Goal: Transaction & Acquisition: Purchase product/service

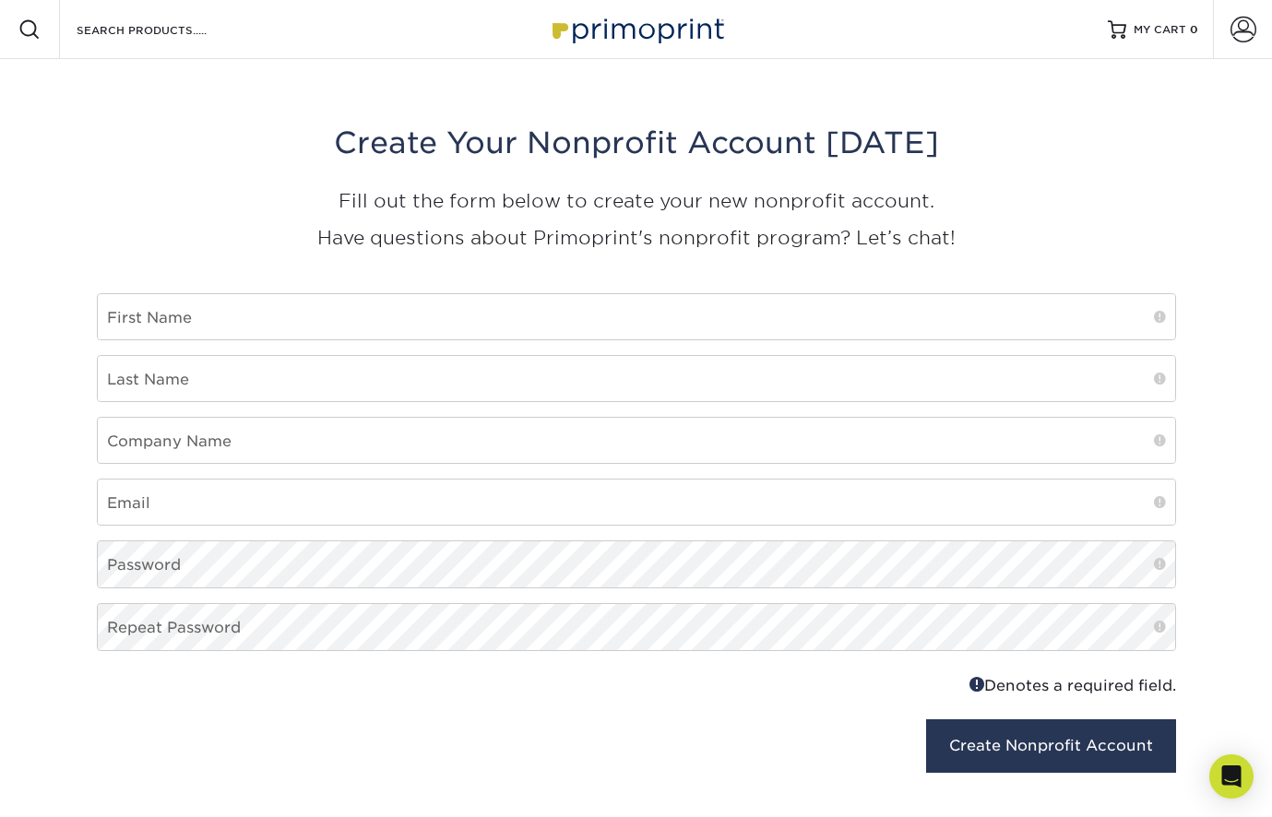
click at [613, 43] on img at bounding box center [636, 29] width 184 height 40
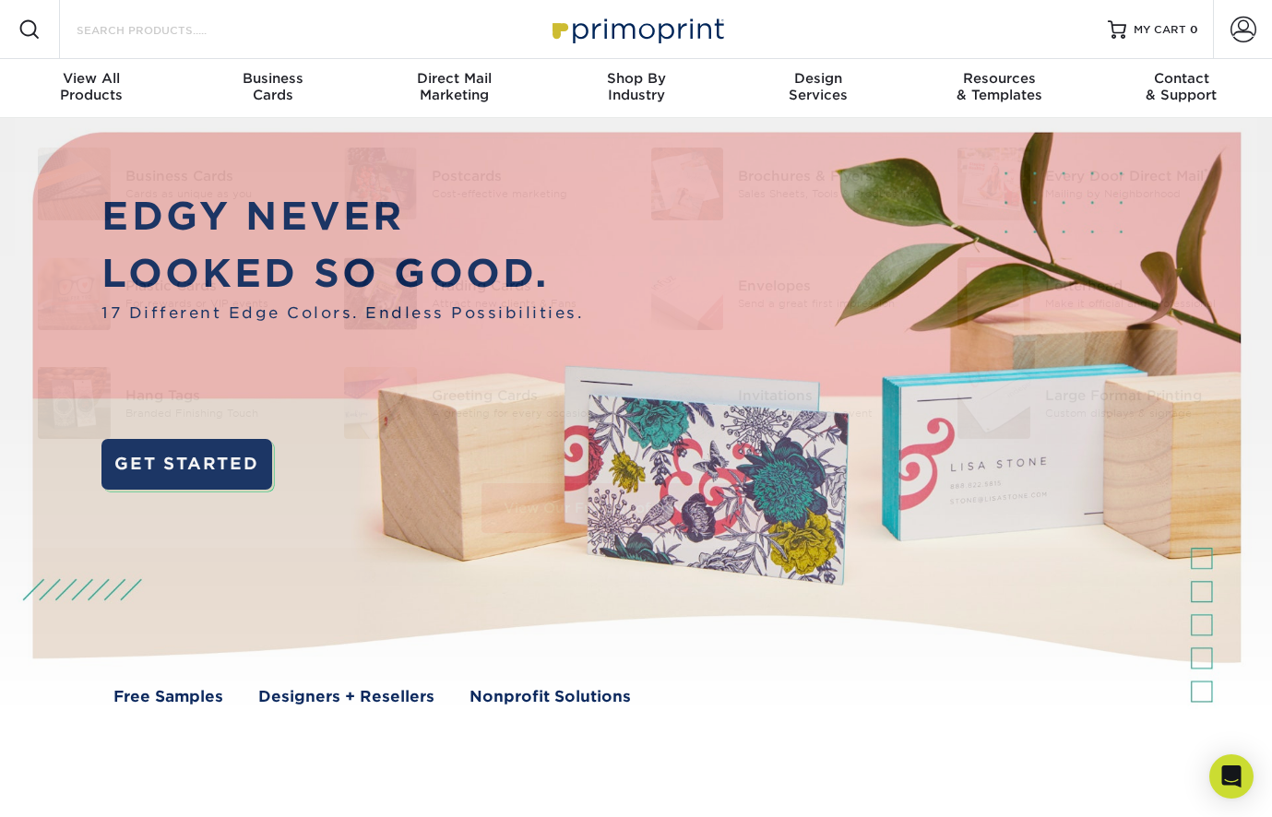
click at [206, 39] on input "Search Products" at bounding box center [165, 29] width 180 height 22
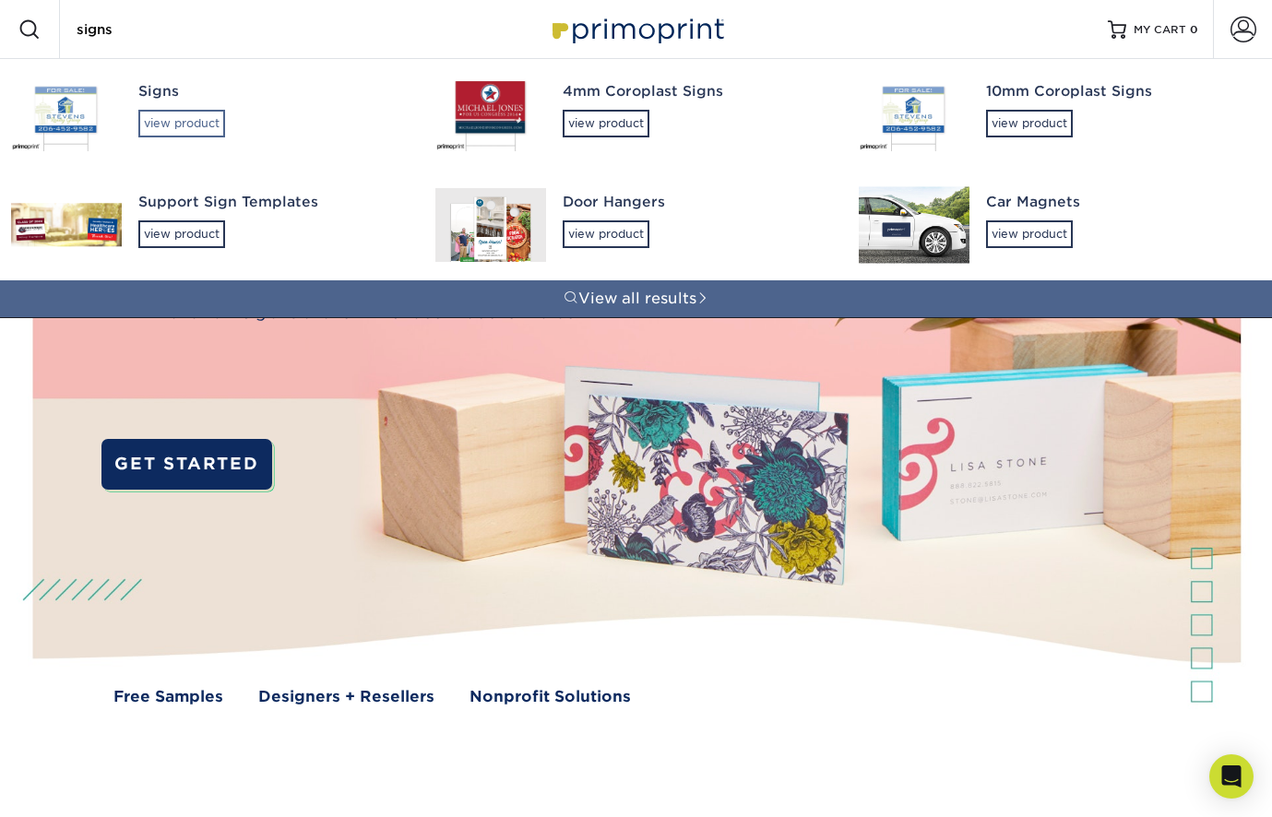
type input "signs"
click at [180, 120] on div "view product" at bounding box center [181, 124] width 87 height 28
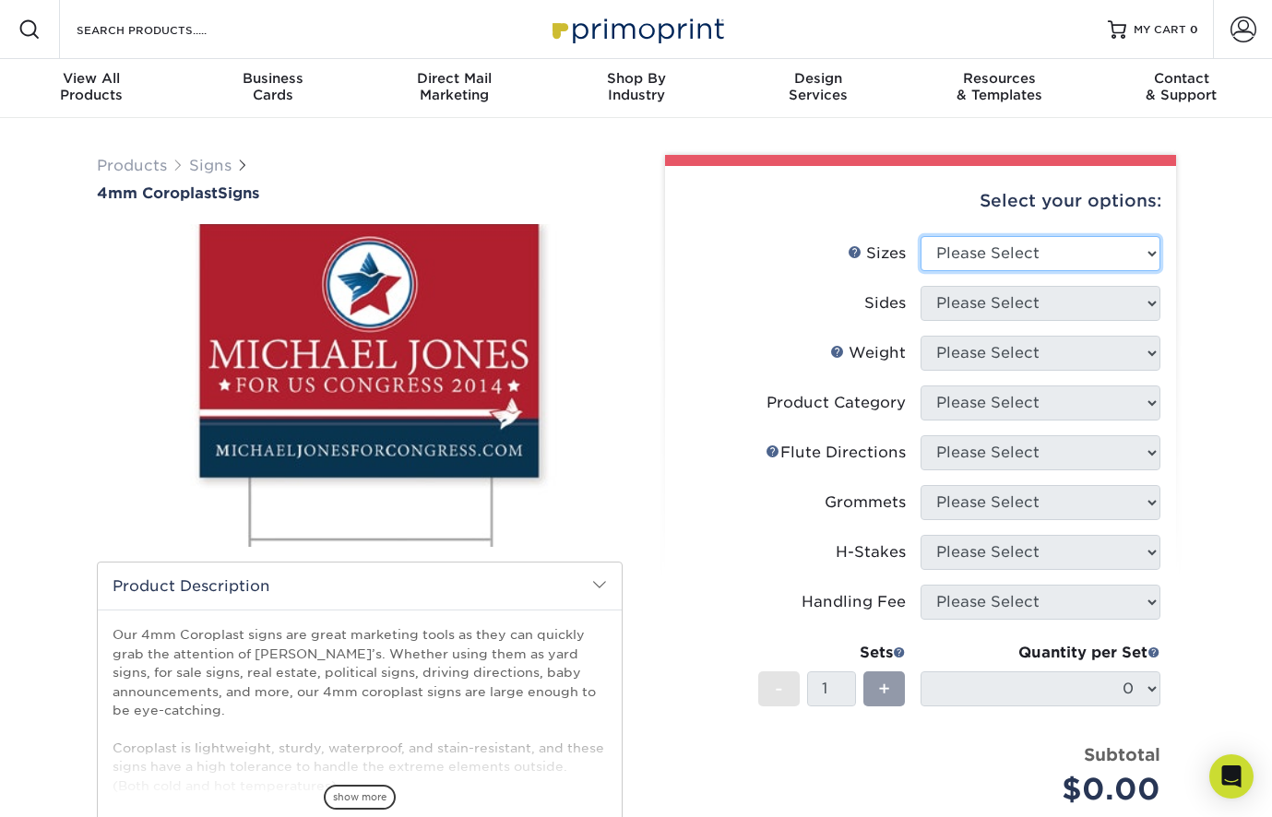
select select "12.00x18.00"
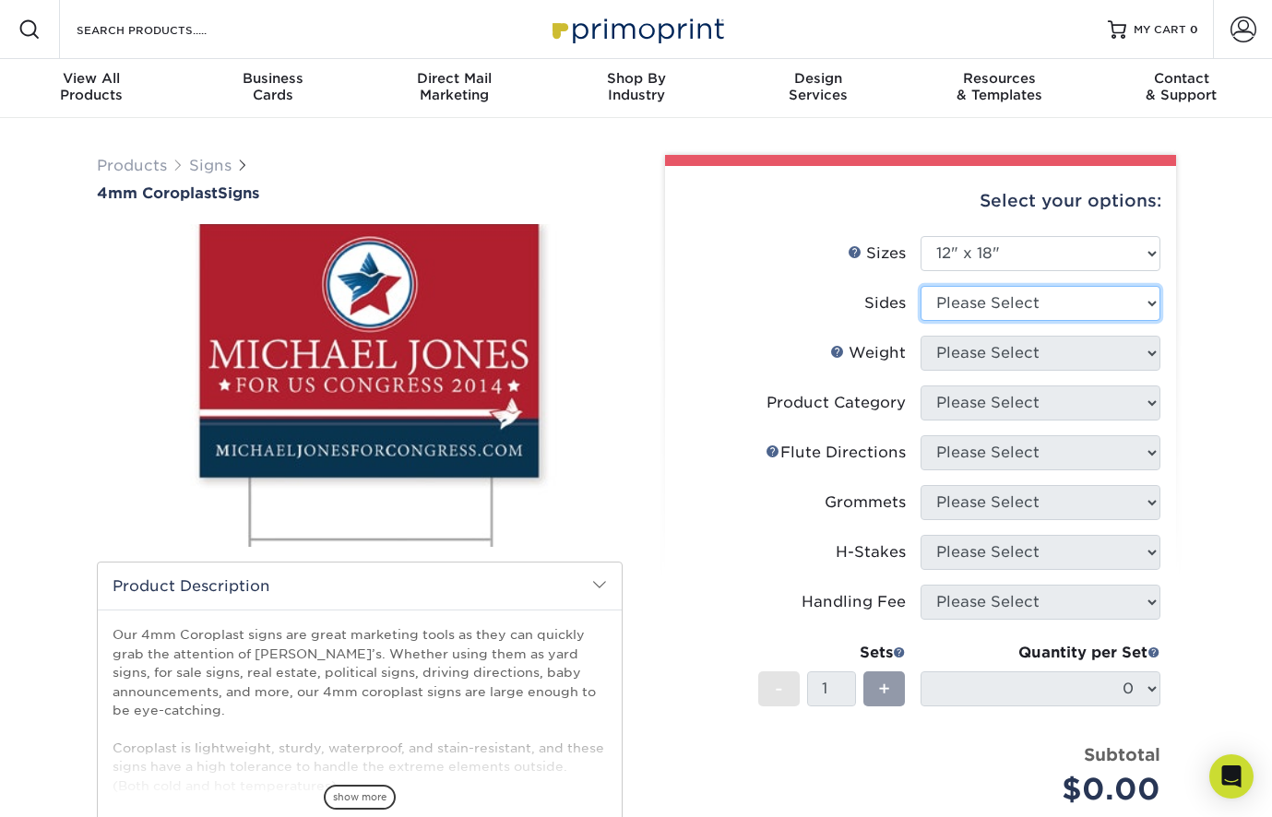
select select "13abbda7-1d64-4f25-8bb2-c179b224825d"
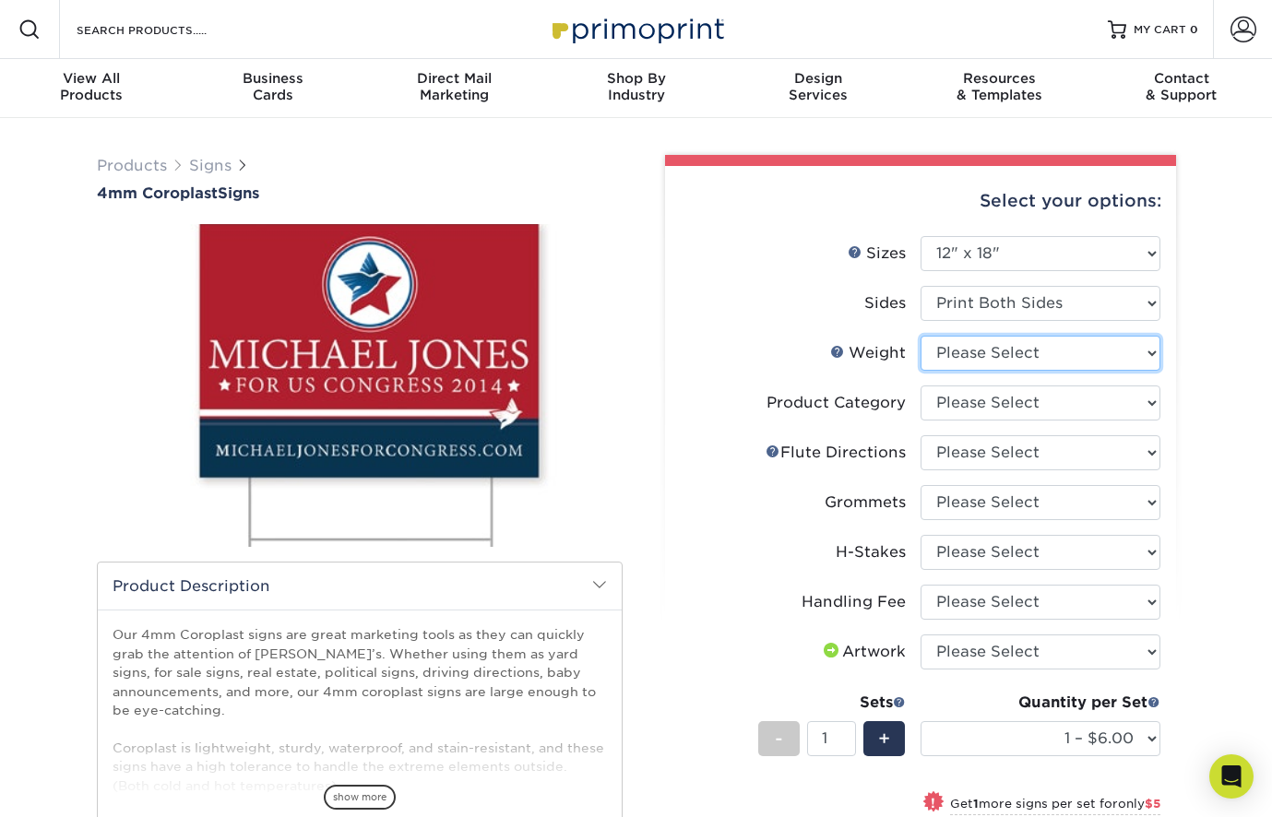
select select "4CORO"
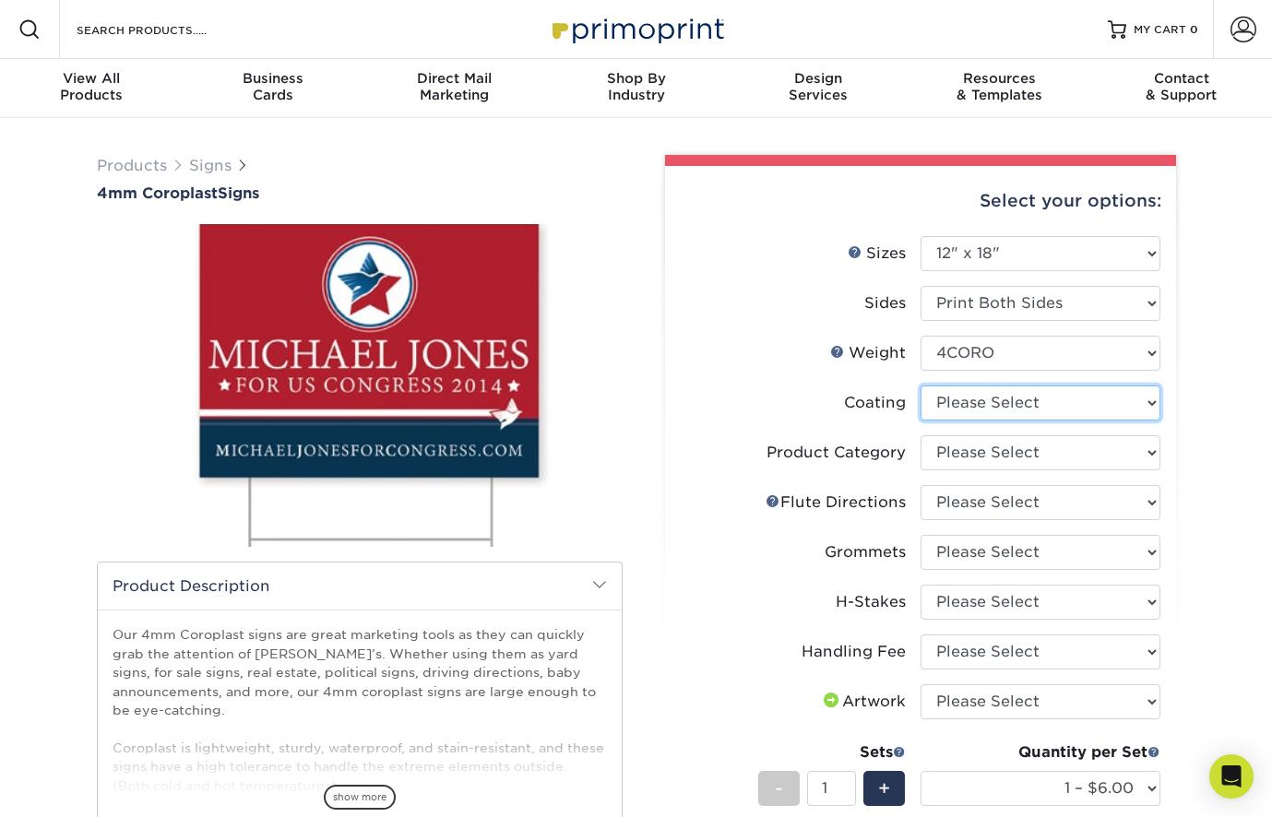
select select "3e7618de-abca-4bda-9f97-8b9129e913d8"
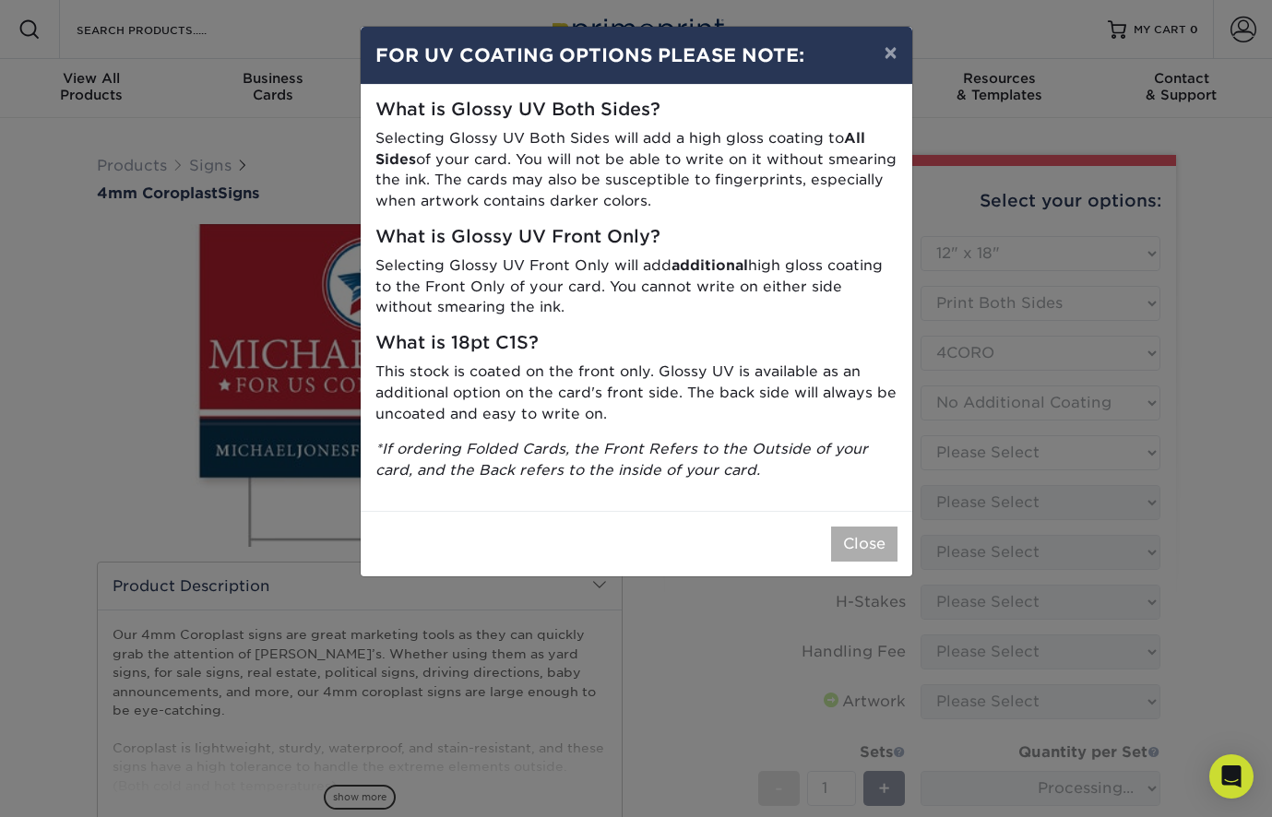
click at [851, 527] on button "Close" at bounding box center [864, 544] width 66 height 35
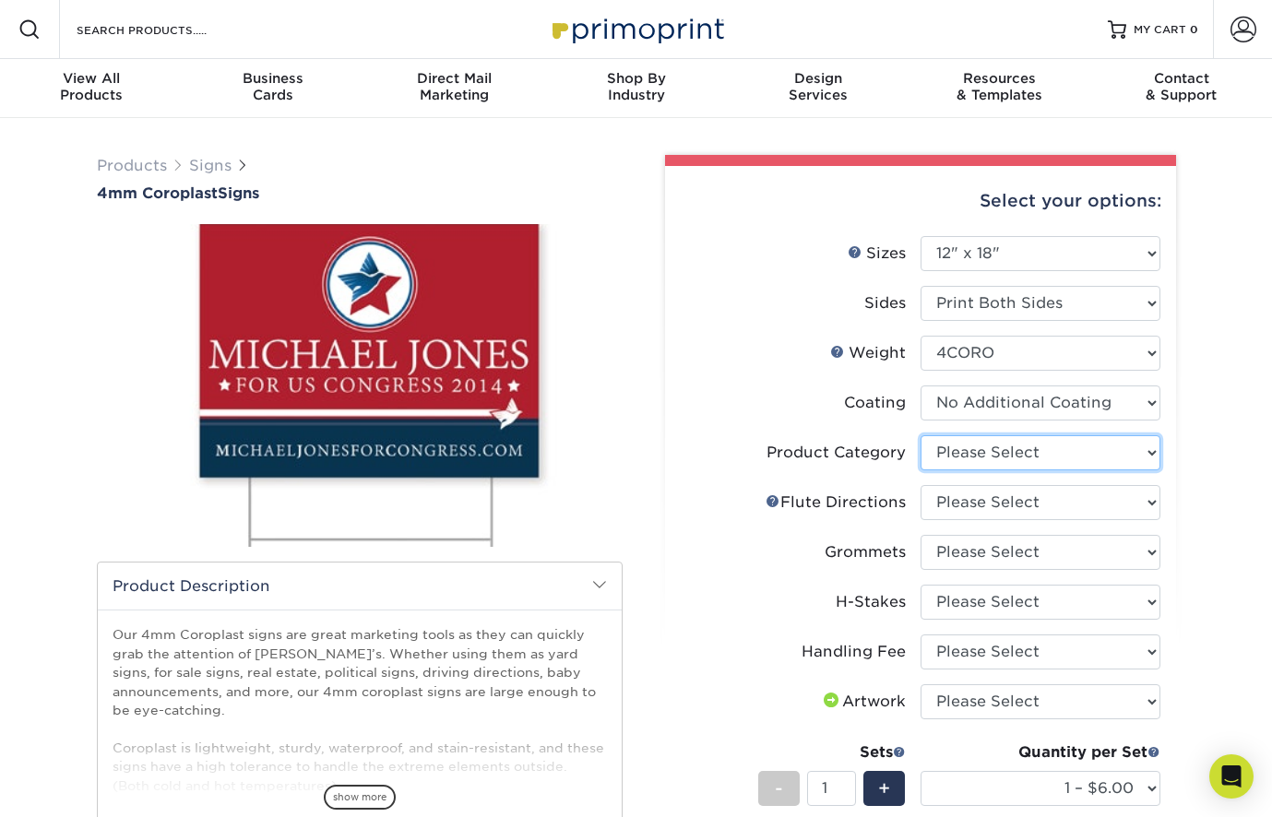
select select "b3582ed5-6912-492c-8440-2cc51afdb8e1"
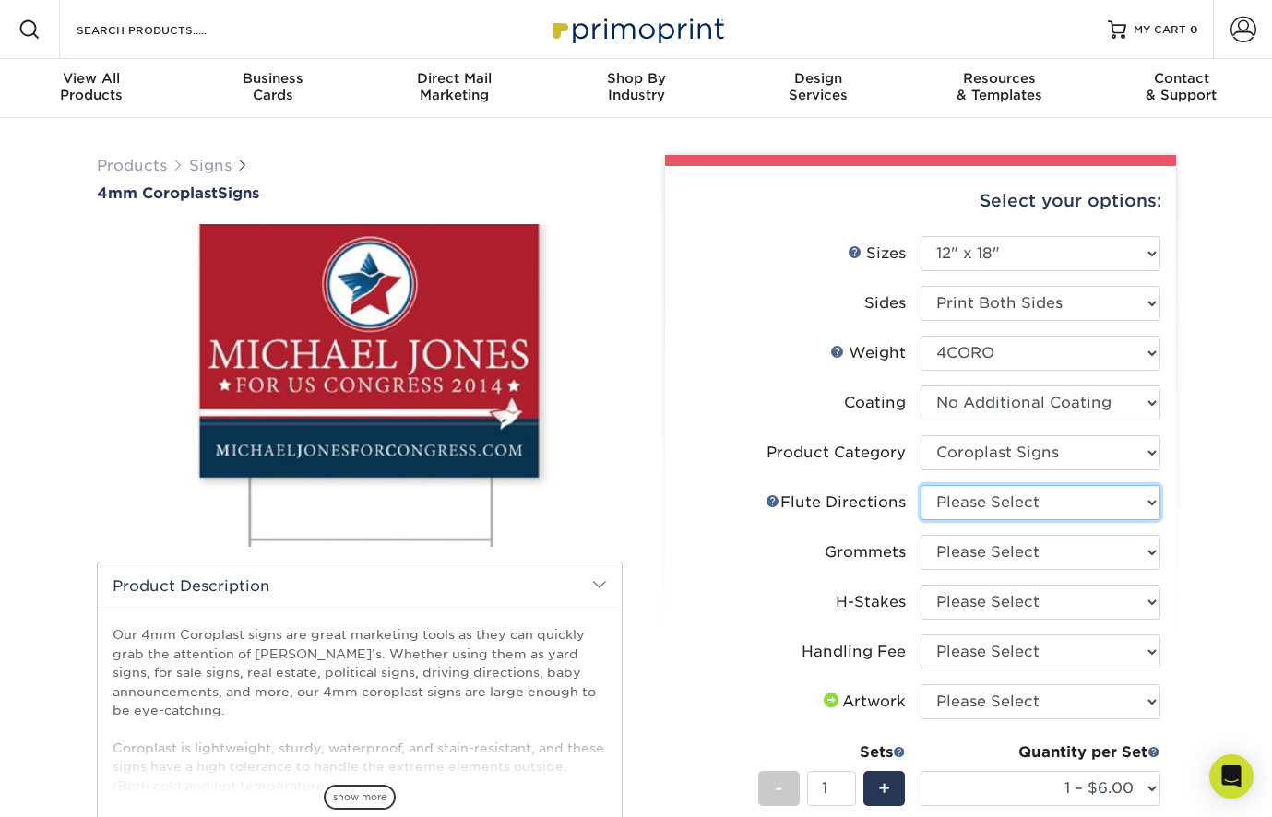
select select "64642d5c-3ca5-48ab-b753-ddfa02991dab"
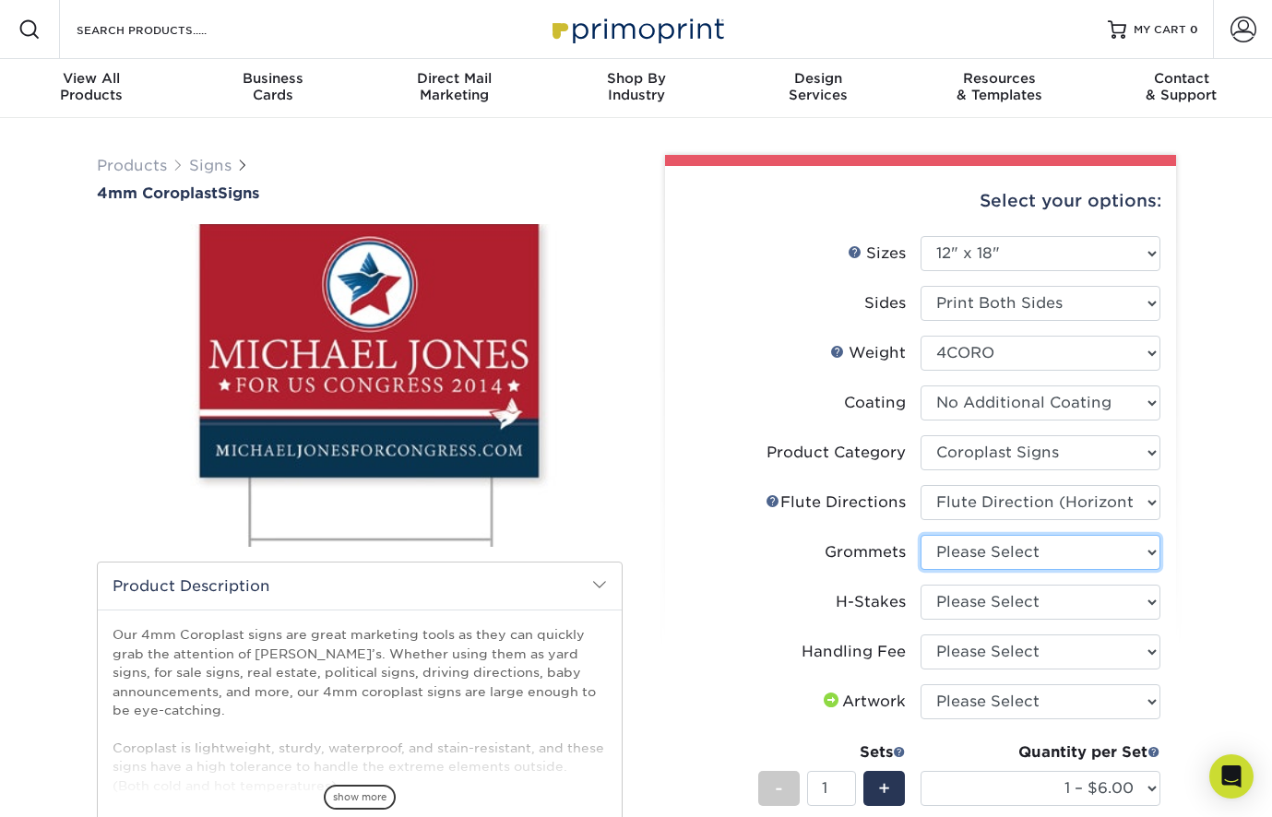
select select "90d329df-db80-4206-b821-ff9d3f363977"
select select "8c85e97e-8b3a-46d2-b88d-acee5fa20222"
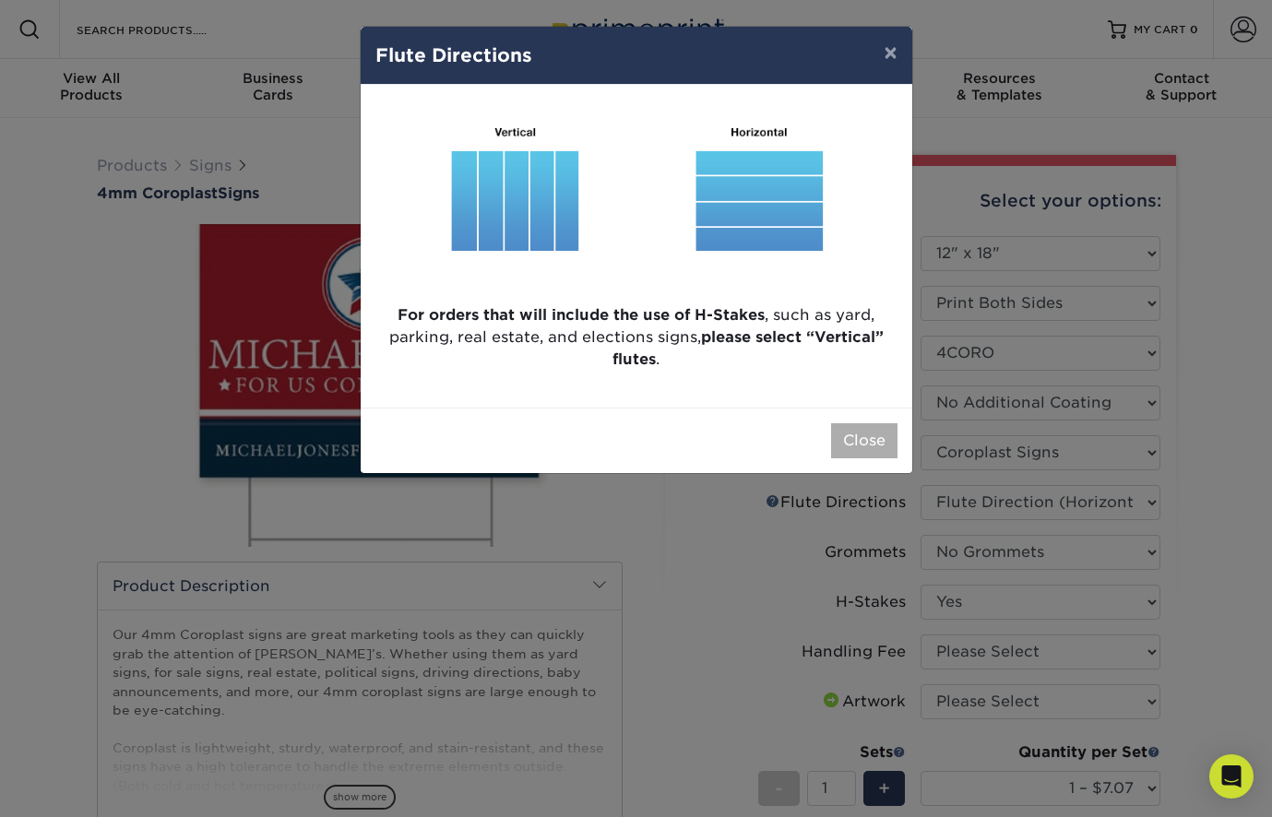
click at [839, 441] on button "Close" at bounding box center [864, 440] width 66 height 35
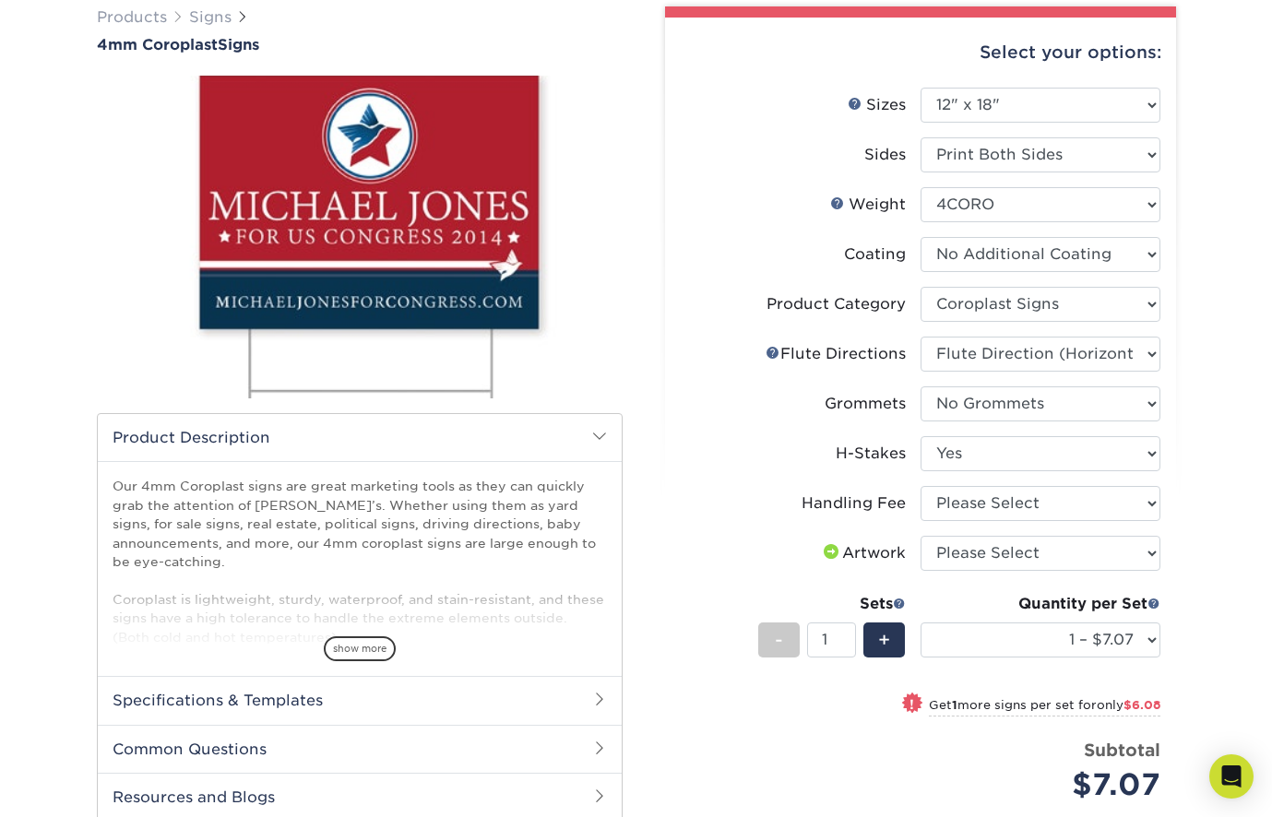
scroll to position [211, 0]
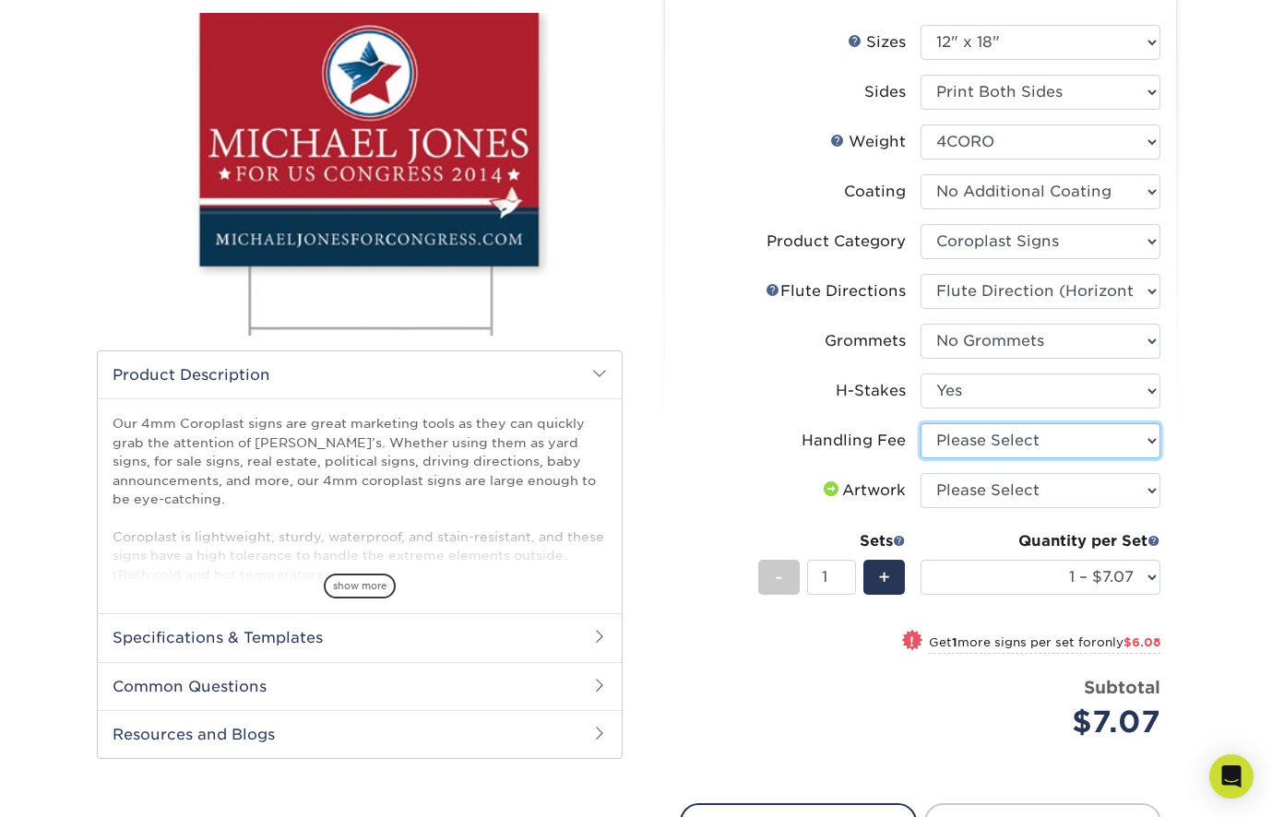
select select "ab74c079-444c-4260-ae6a-e09bdee8073c"
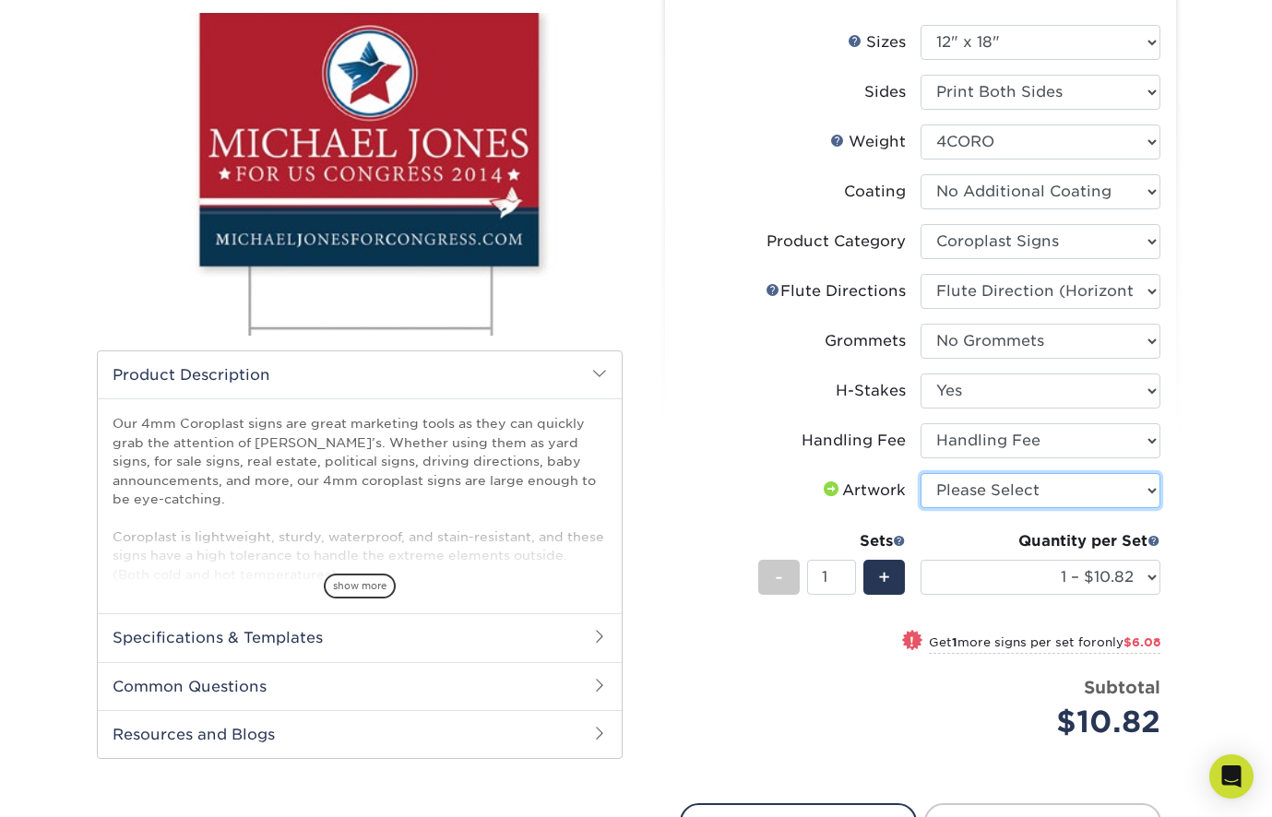
select select "upload"
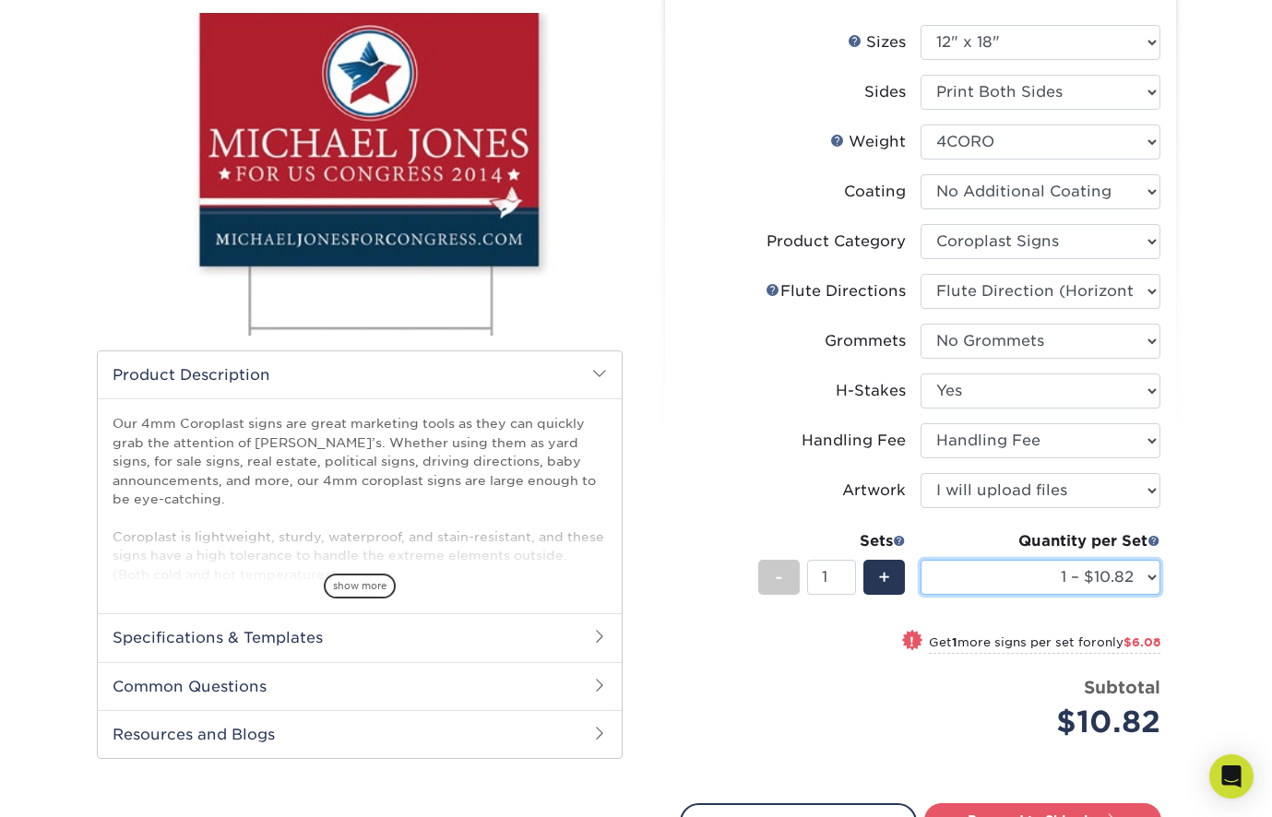
drag, startPoint x: 1097, startPoint y: 572, endPoint x: 288, endPoint y: -19, distance: 1002.0
click at [288, 0] on html "Resources Menu Search Products Account SIGN IN CREATE AN ACCOUNT forgot passwor…" at bounding box center [636, 673] width 1272 height 1769
